Goal: Check status

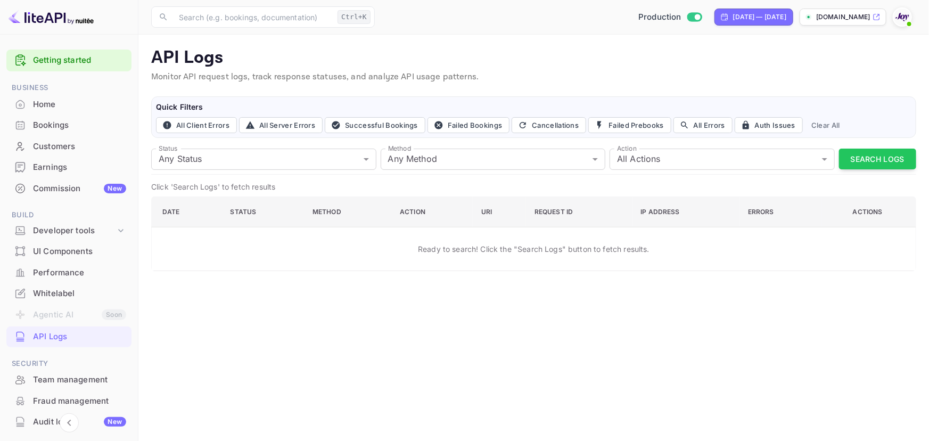
click at [62, 122] on div "Bookings" at bounding box center [79, 125] width 93 height 12
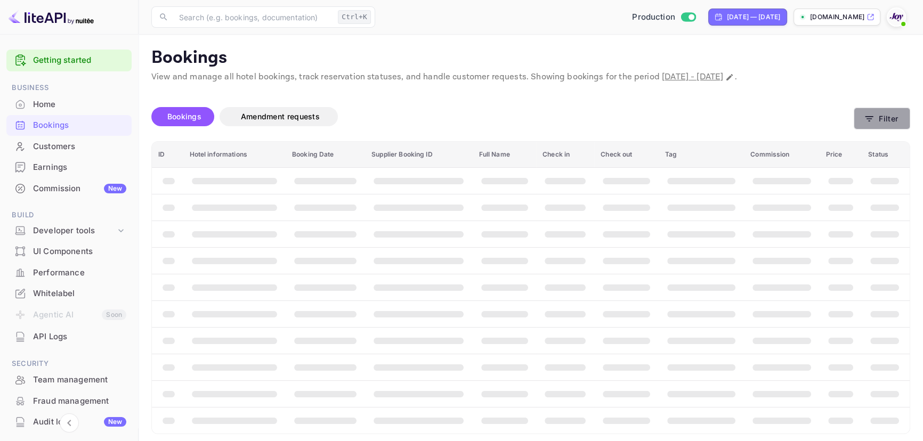
click at [467, 113] on button "Filter" at bounding box center [881, 119] width 56 height 22
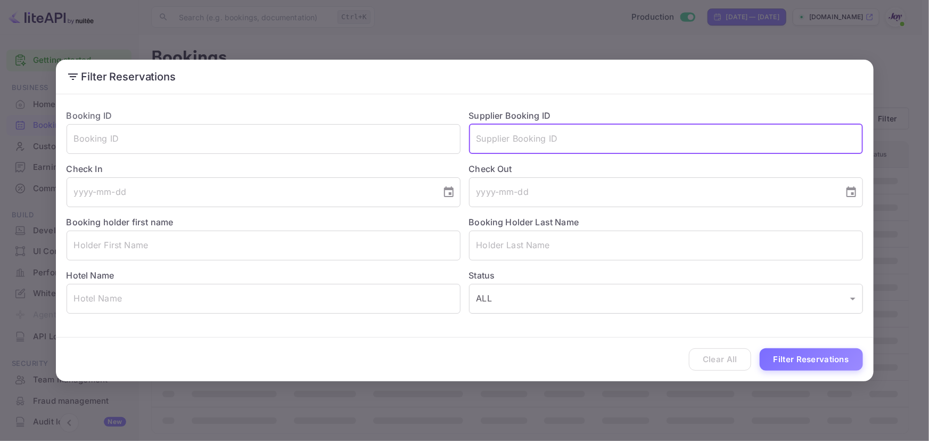
click at [467, 140] on input "text" at bounding box center [666, 139] width 394 height 30
paste input "8349699"
type input "8349699"
click at [467, 362] on button "Filter Reservations" at bounding box center [811, 359] width 103 height 23
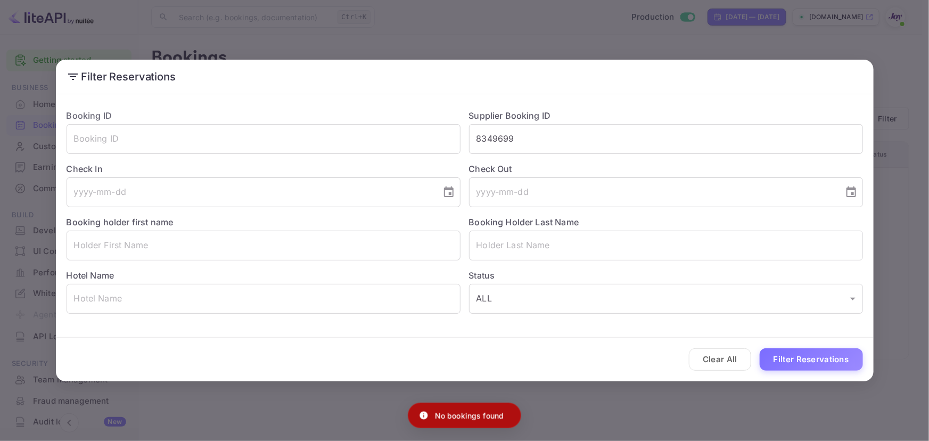
click at [467, 402] on div "Filter Reservations Booking ID ​ Supplier Booking ID 8349699 ​ Check In ​ Check…" at bounding box center [464, 220] width 929 height 441
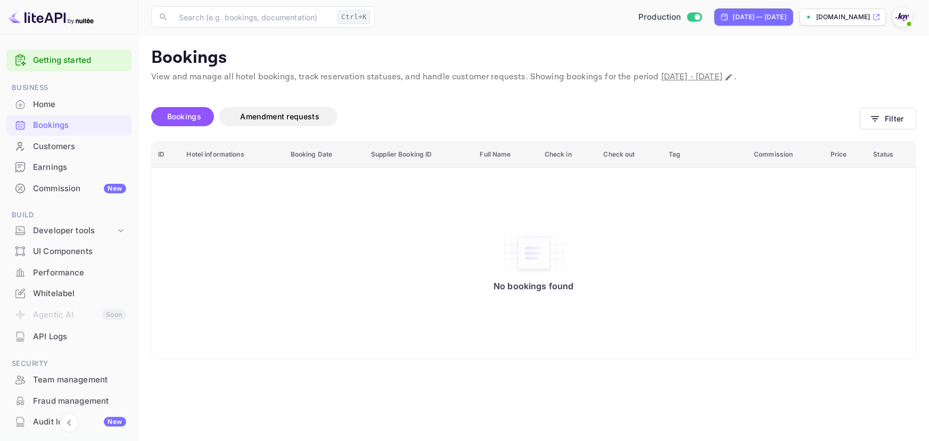
click at [43, 124] on div "Bookings" at bounding box center [79, 125] width 93 height 12
click at [467, 111] on button "Filter" at bounding box center [888, 119] width 56 height 22
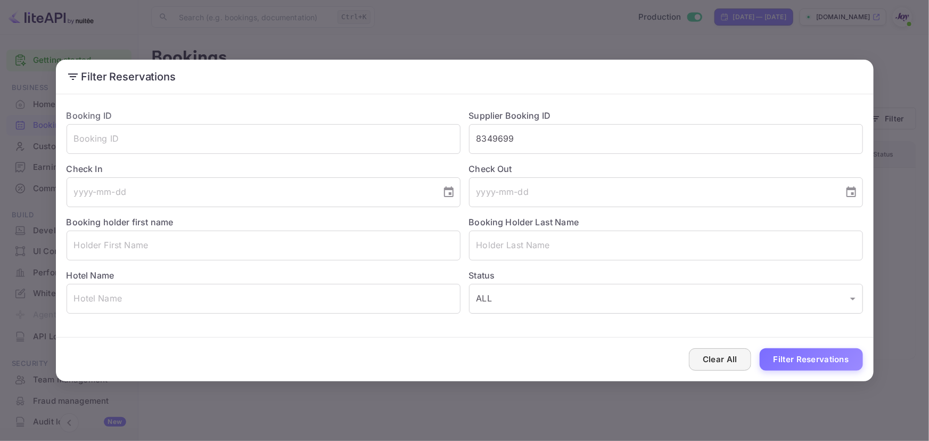
click at [467, 364] on button "Clear All" at bounding box center [720, 359] width 62 height 23
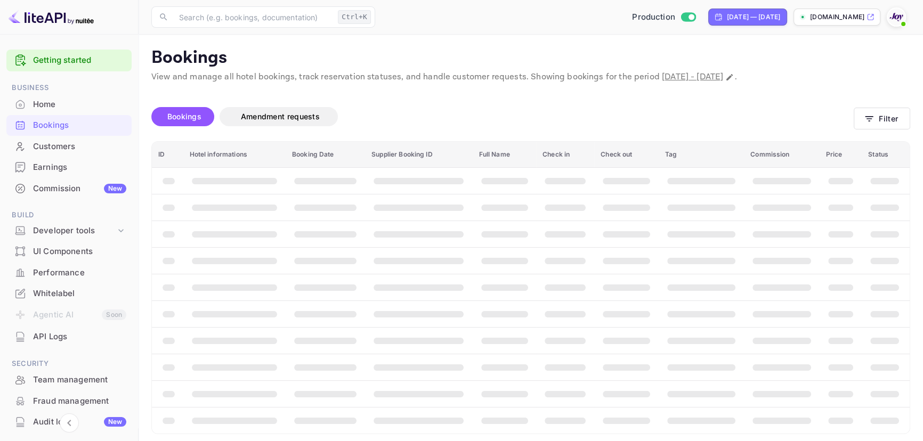
click at [467, 102] on div "Bookings Amendment requests Filter" at bounding box center [530, 118] width 758 height 45
click at [467, 118] on button "Filter" at bounding box center [881, 119] width 56 height 22
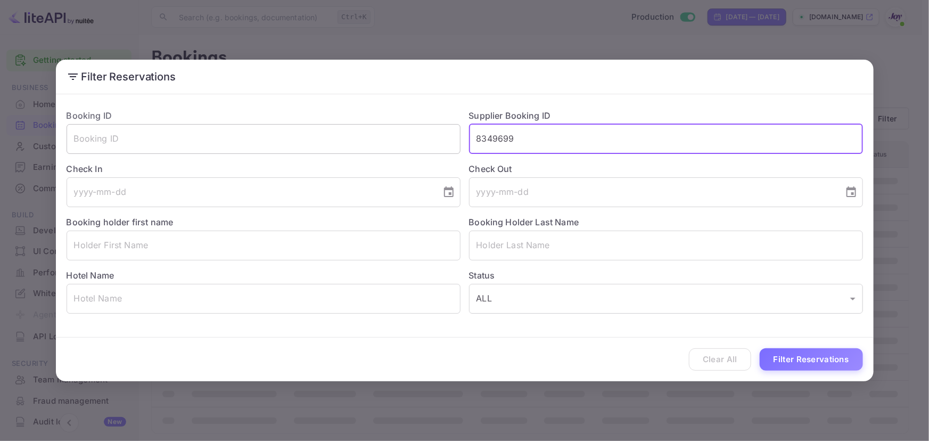
drag, startPoint x: 532, startPoint y: 143, endPoint x: 218, endPoint y: 128, distance: 314.1
click at [220, 129] on div "Booking ID ​ Supplier Booking ID 8349699 ​ Check In ​ Check Out ​ Booking holde…" at bounding box center [460, 207] width 805 height 213
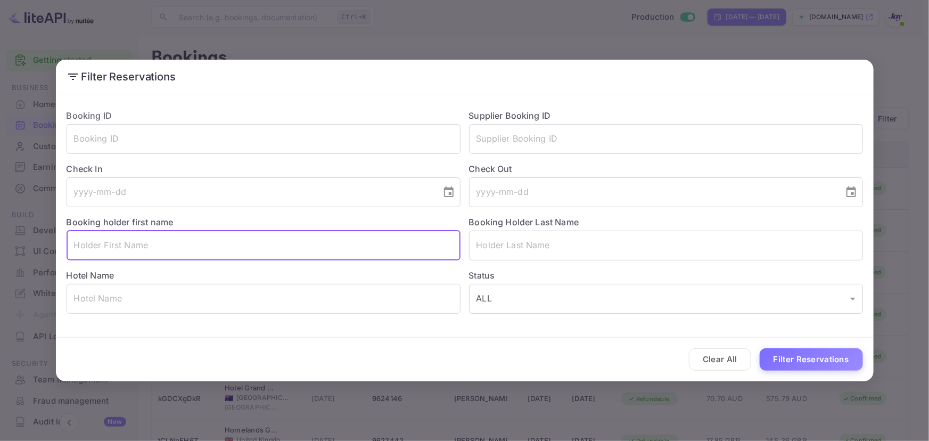
click at [214, 245] on input "text" at bounding box center [264, 246] width 394 height 30
paste input "[PERSON_NAME][GEOGRAPHIC_DATA]"
type input "[PERSON_NAME][GEOGRAPHIC_DATA]"
click at [445, 197] on icon "Choose date" at bounding box center [449, 191] width 10 height 11
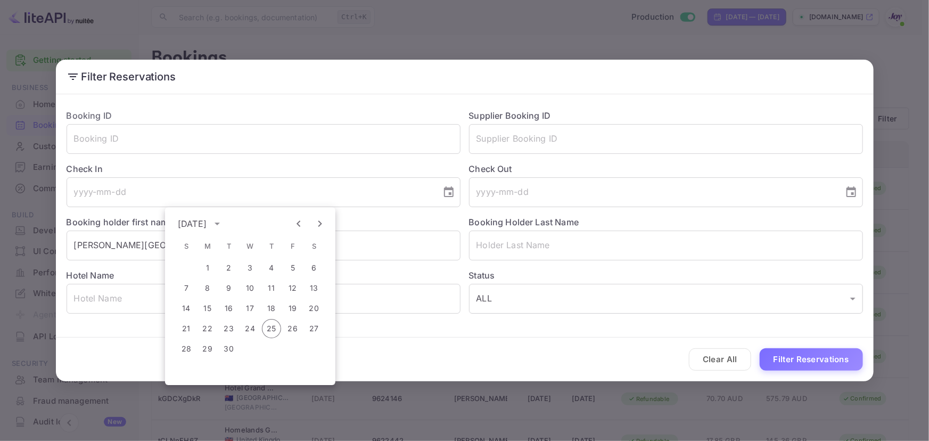
click at [321, 224] on icon "Next month" at bounding box center [321, 224] width 4 height 6
click at [312, 268] on button "4" at bounding box center [314, 267] width 19 height 19
type input "[DATE]"
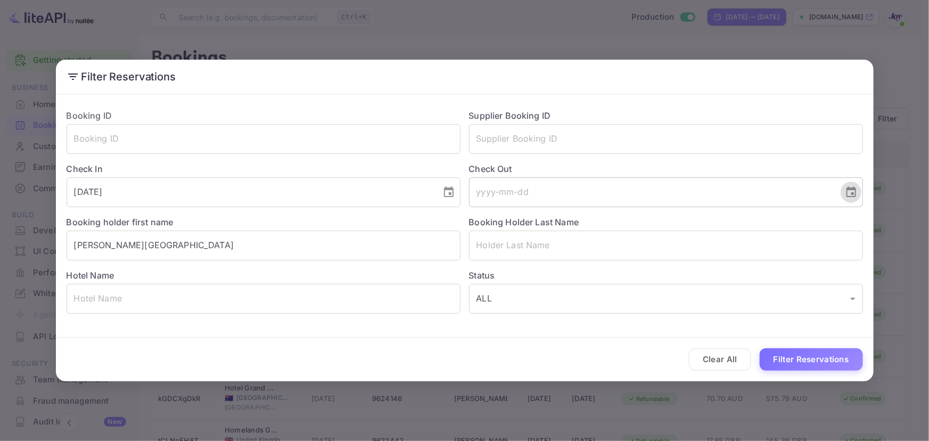
click at [467, 191] on icon "Choose date" at bounding box center [851, 192] width 13 height 13
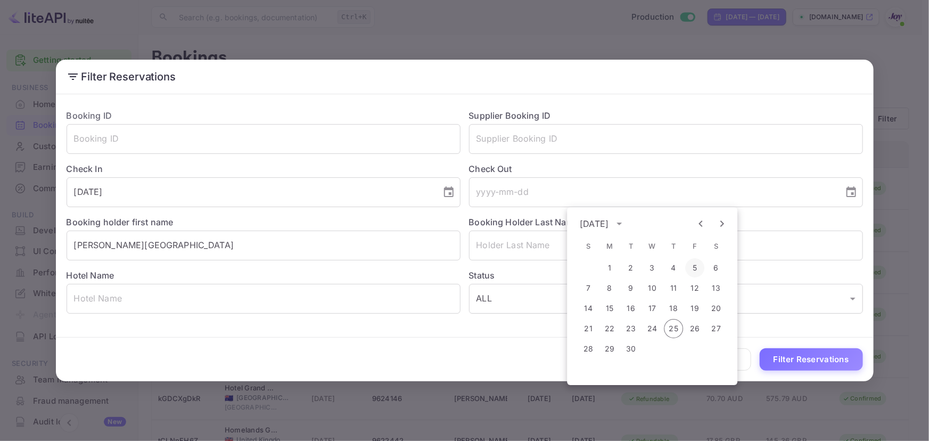
click at [467, 267] on button "5" at bounding box center [695, 267] width 19 height 19
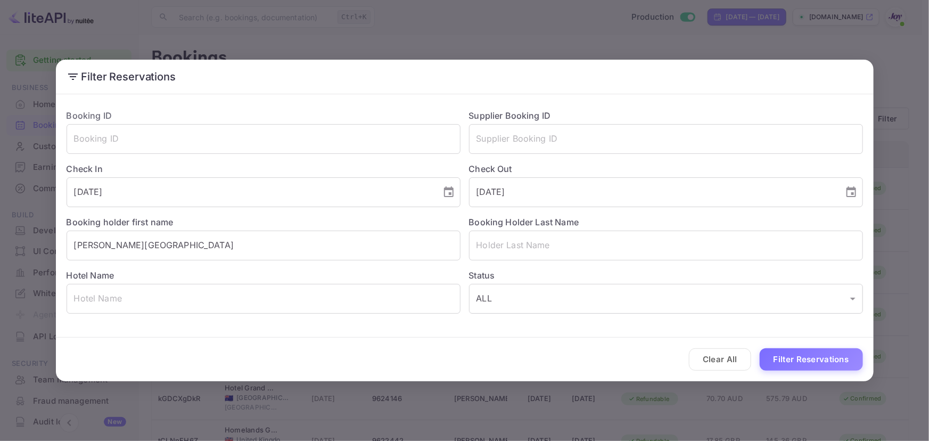
type input "[DATE]"
click at [467, 350] on button "Filter Reservations" at bounding box center [811, 359] width 103 height 23
